Goal: Information Seeking & Learning: Find specific fact

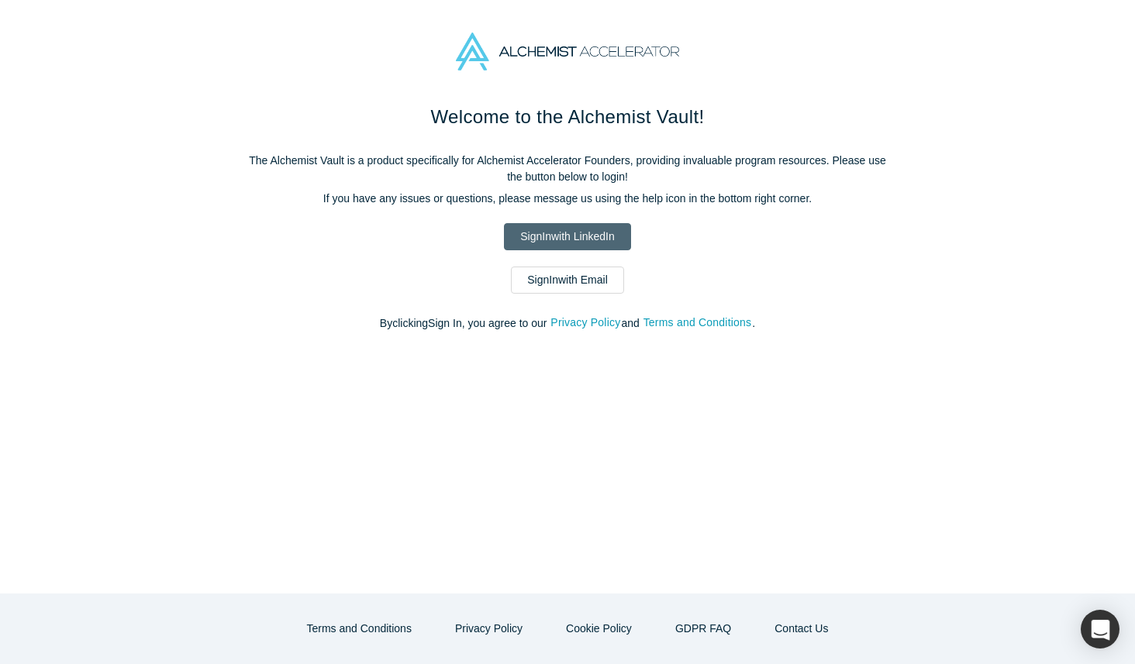
click at [615, 229] on link "Sign In with LinkedIn" at bounding box center [567, 236] width 126 height 27
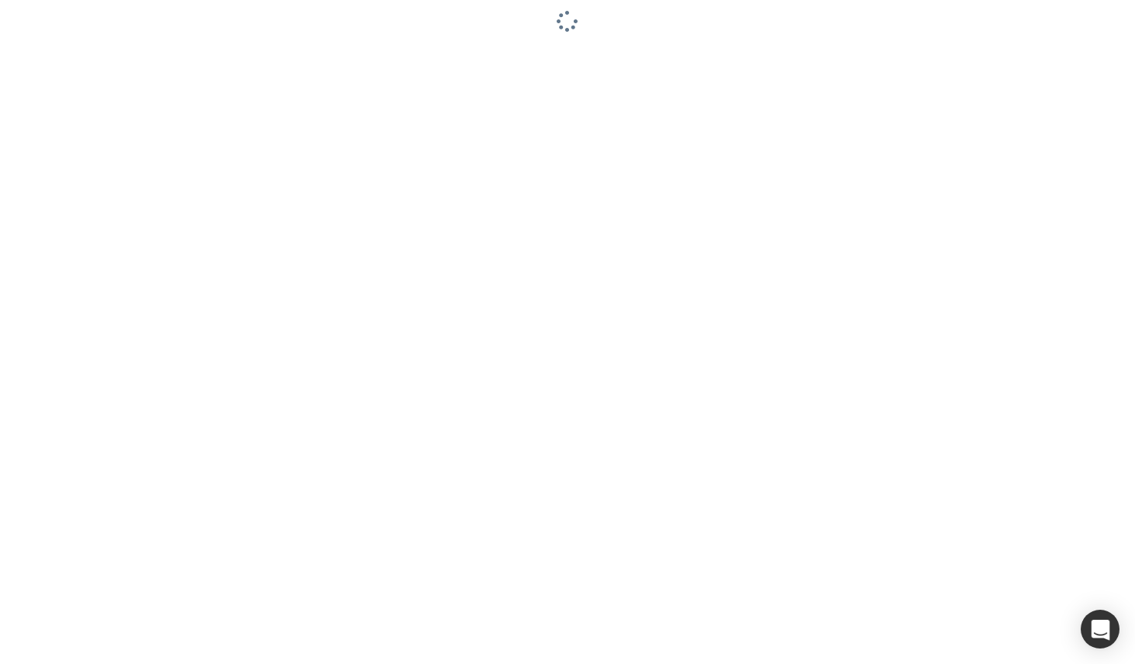
click at [651, 308] on div at bounding box center [567, 332] width 1135 height 664
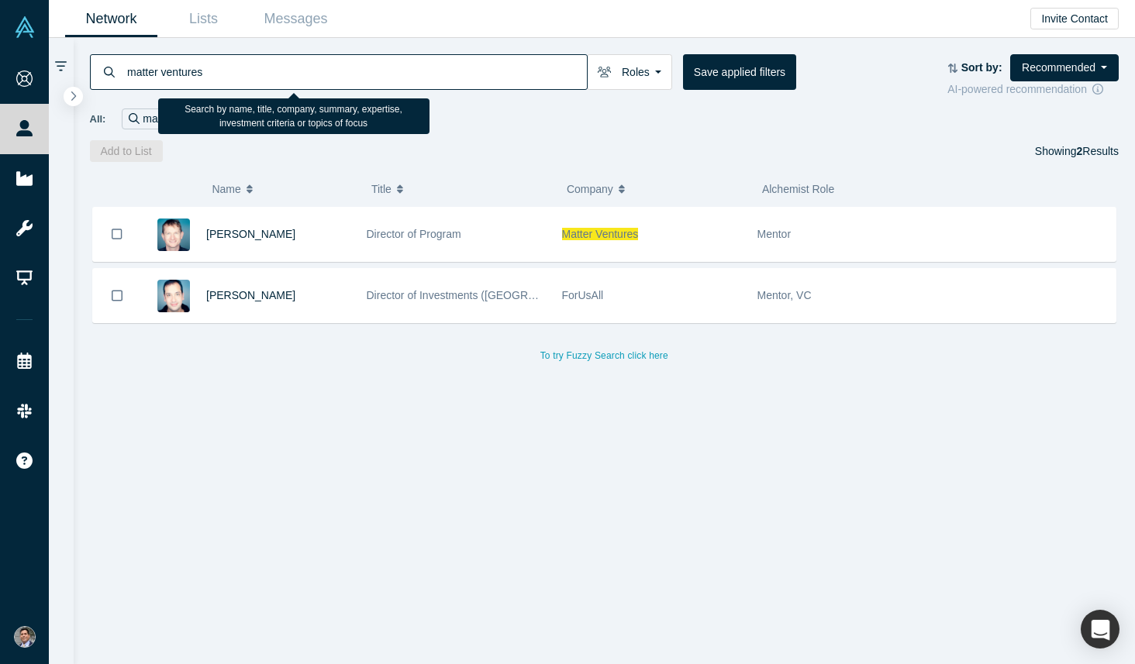
click at [367, 70] on input "matter ventures" at bounding box center [356, 71] width 461 height 36
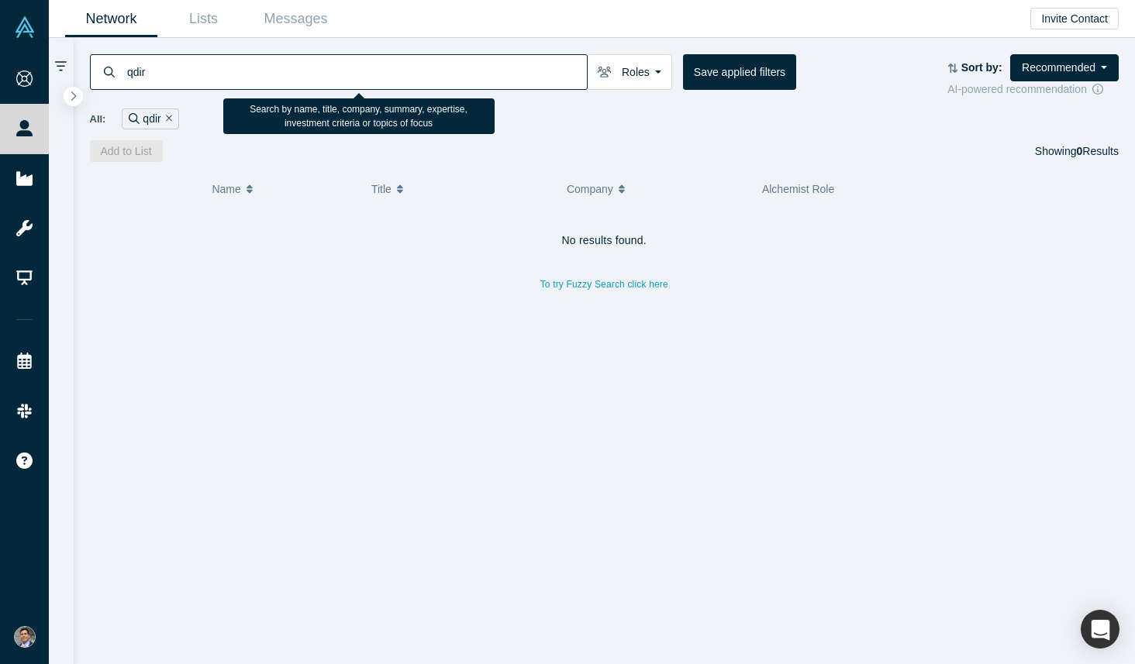
click at [412, 74] on input "qdir" at bounding box center [356, 71] width 461 height 36
type input "k1"
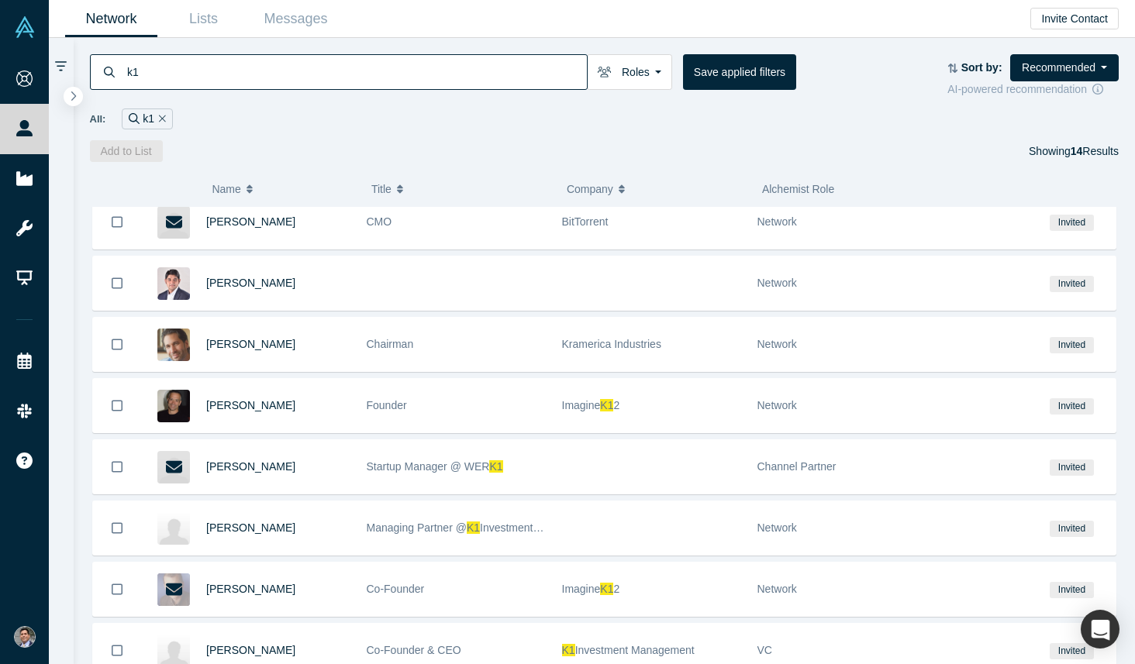
scroll to position [136, 0]
